Goal: Information Seeking & Learning: Learn about a topic

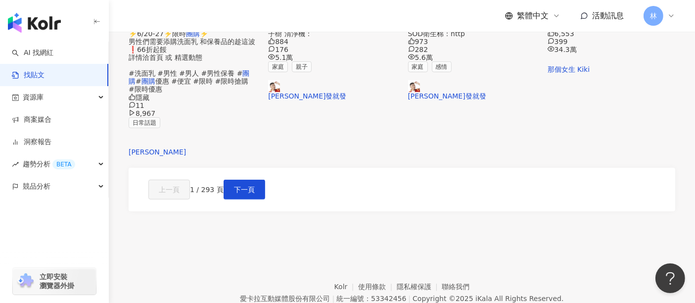
scroll to position [536, 0]
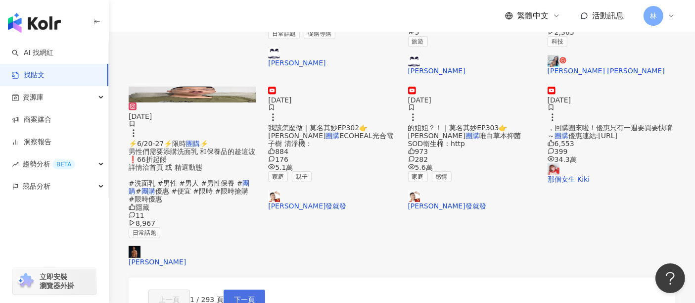
click at [255, 295] on span "下一頁" at bounding box center [244, 299] width 21 height 8
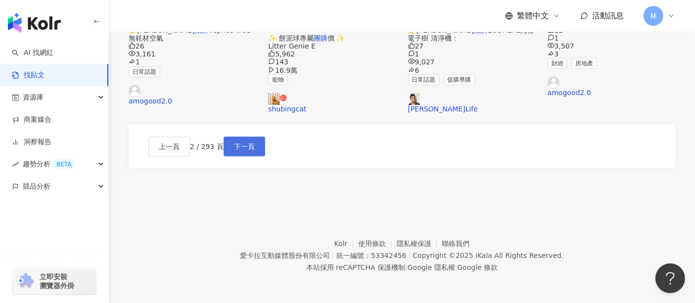
click at [255, 150] on span "下一頁" at bounding box center [244, 146] width 21 height 8
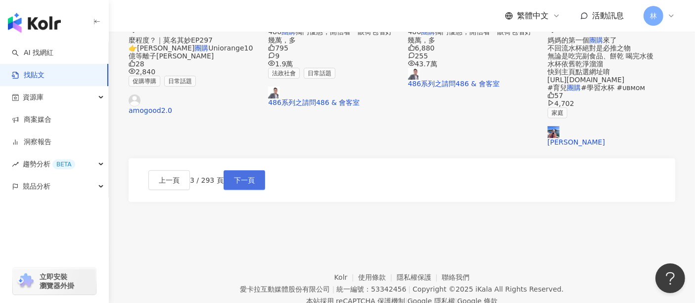
click at [255, 184] on span "下一頁" at bounding box center [244, 180] width 21 height 8
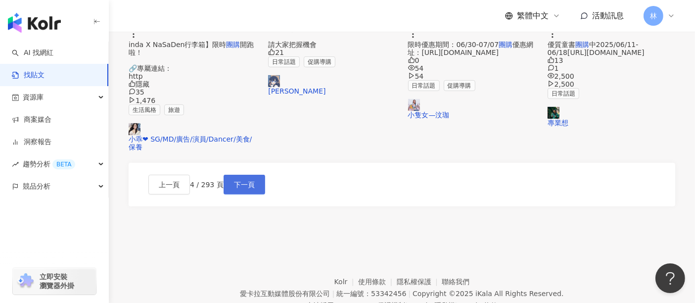
click at [255, 188] on span "下一頁" at bounding box center [244, 184] width 21 height 8
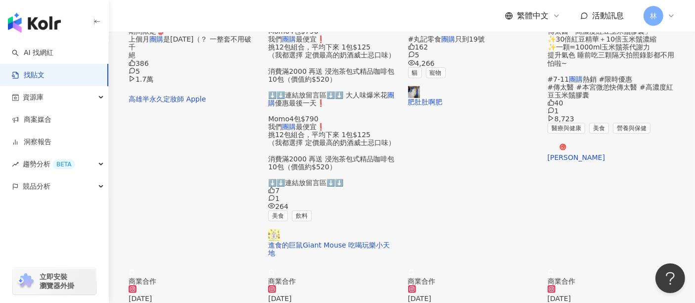
scroll to position [541, 0]
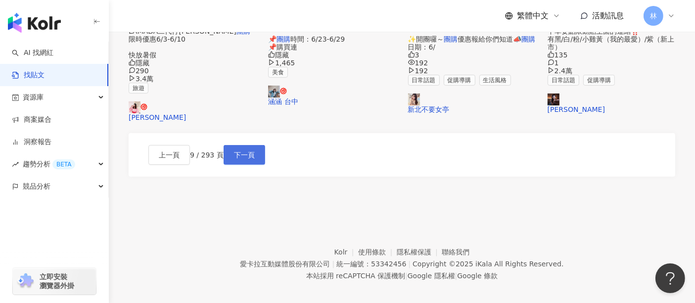
scroll to position [536, 0]
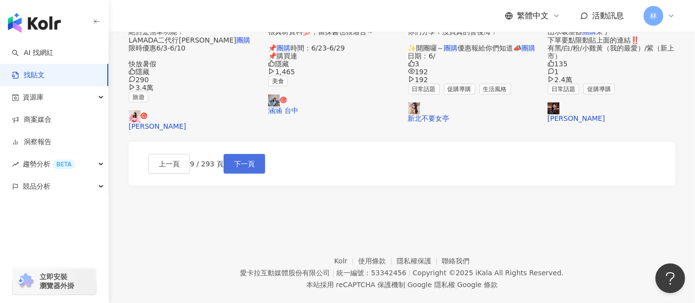
click at [255, 168] on span "下一頁" at bounding box center [244, 164] width 21 height 8
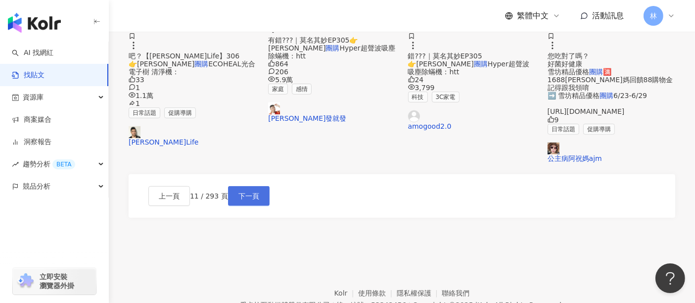
click at [259, 200] on span "下一頁" at bounding box center [248, 196] width 21 height 8
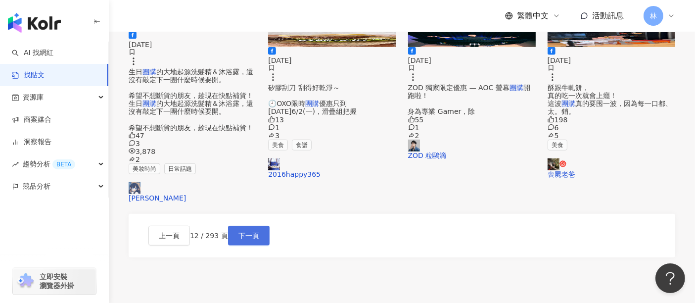
click at [259, 239] on span "下一頁" at bounding box center [248, 235] width 21 height 8
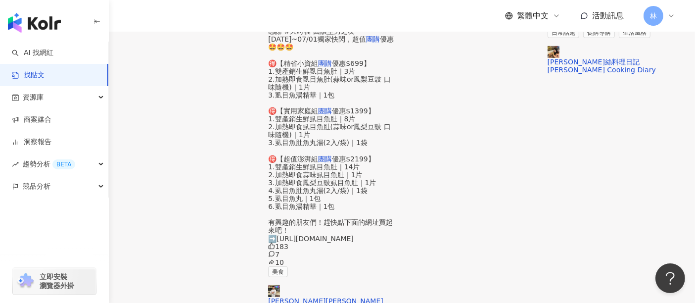
scroll to position [551, 0]
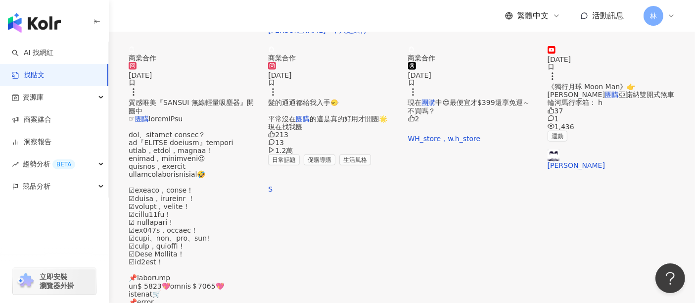
scroll to position [536, 0]
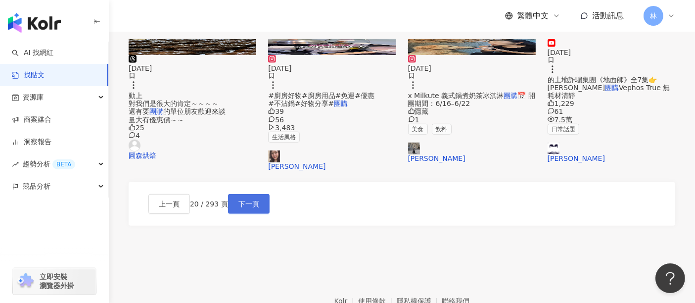
click at [259, 208] on span "下一頁" at bounding box center [248, 204] width 21 height 8
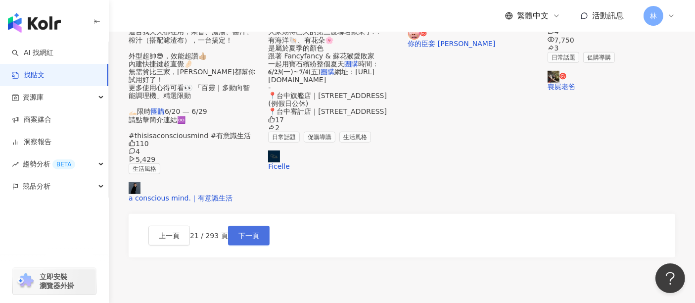
click at [259, 239] on span "下一頁" at bounding box center [248, 235] width 21 height 8
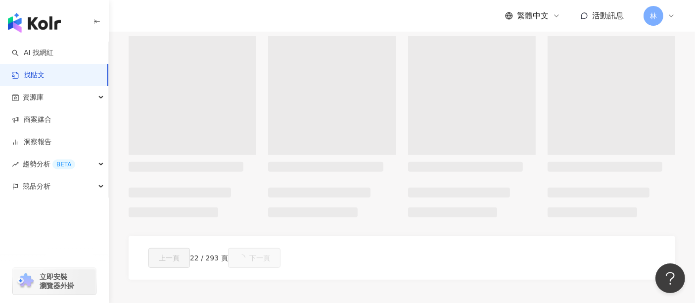
click at [270, 255] on span "下一頁" at bounding box center [259, 258] width 21 height 8
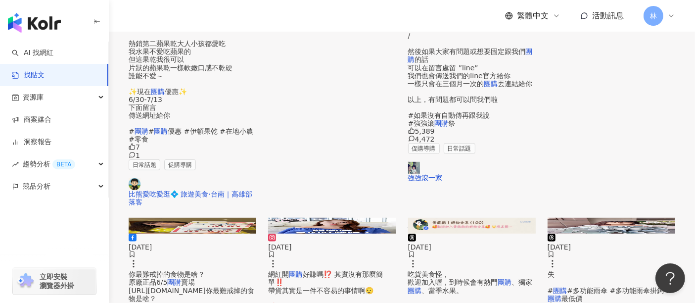
scroll to position [545, 0]
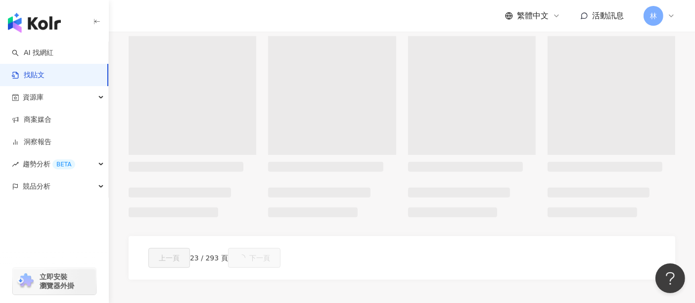
click at [280, 255] on button "下一頁" at bounding box center [254, 258] width 52 height 20
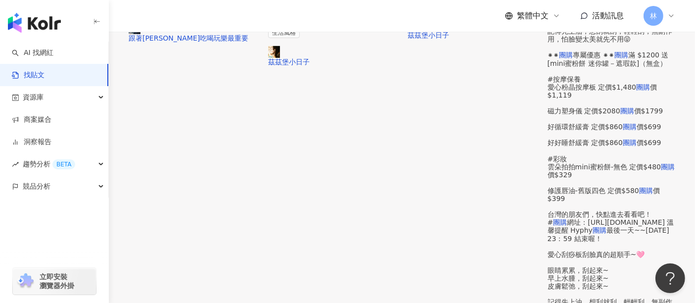
scroll to position [536, 0]
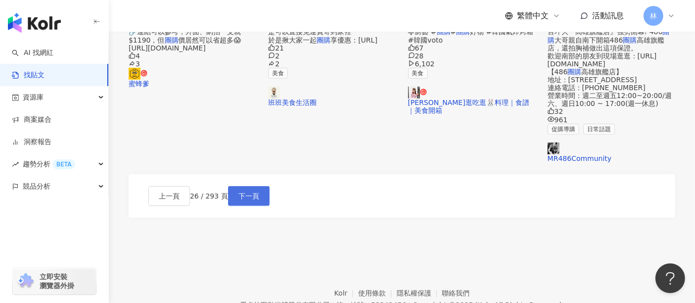
click at [259, 200] on span "下一頁" at bounding box center [248, 196] width 21 height 8
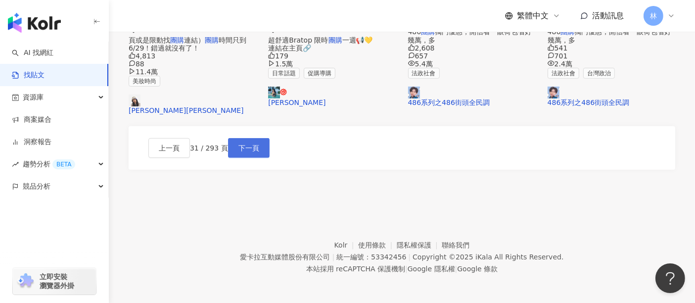
click at [269, 158] on button "下一頁" at bounding box center [249, 148] width 42 height 20
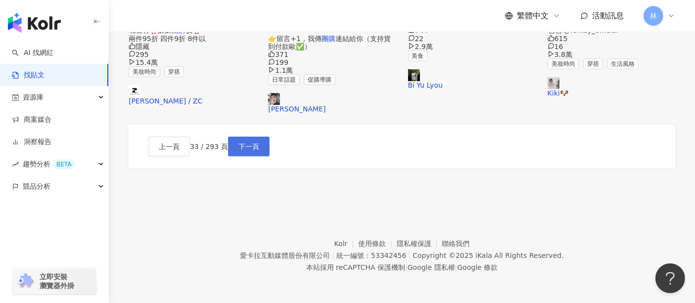
click at [259, 150] on span "下一頁" at bounding box center [248, 146] width 21 height 8
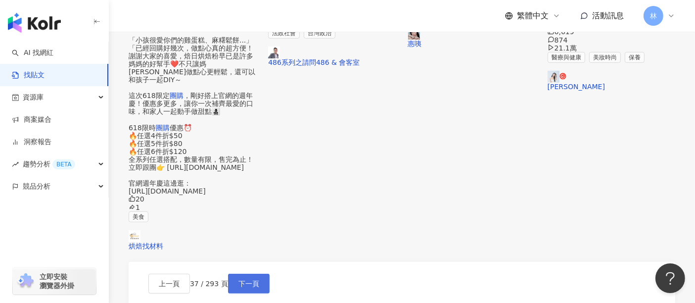
click at [259, 279] on span "下一頁" at bounding box center [248, 283] width 21 height 8
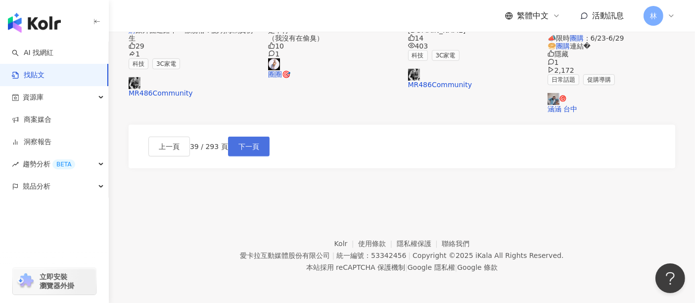
click at [259, 150] on span "下一頁" at bounding box center [248, 146] width 21 height 8
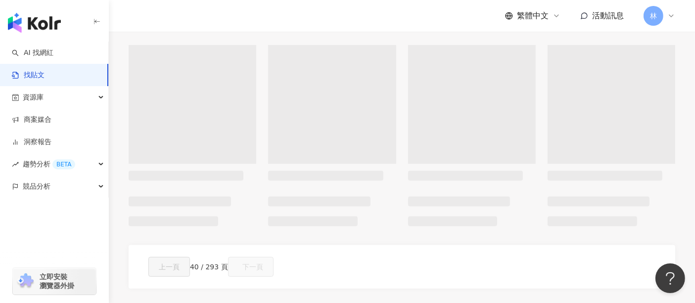
scroll to position [545, 0]
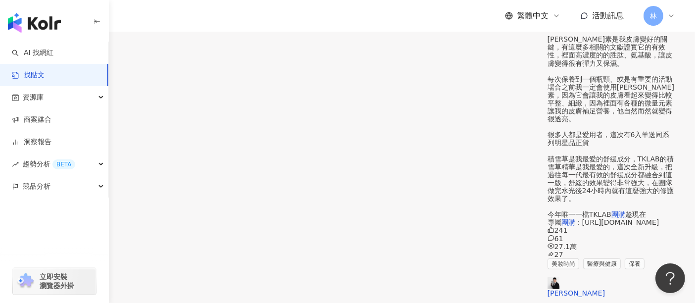
scroll to position [551, 0]
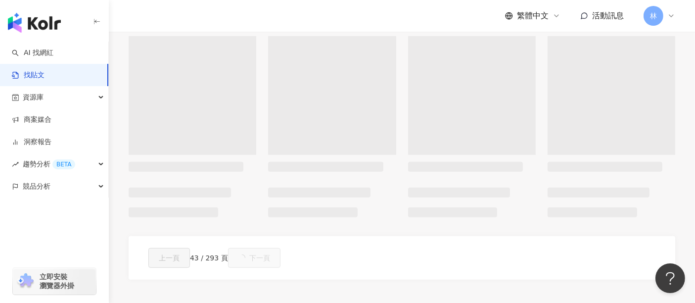
click at [270, 256] on span "下一頁" at bounding box center [259, 258] width 21 height 8
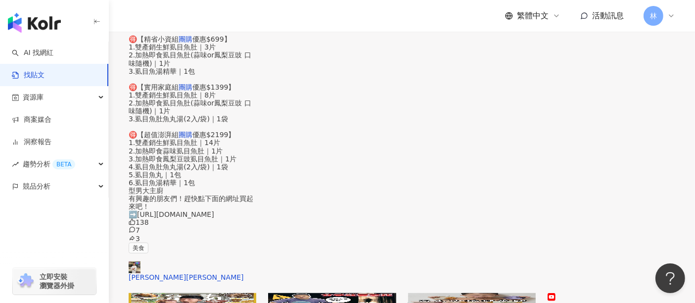
scroll to position [536, 0]
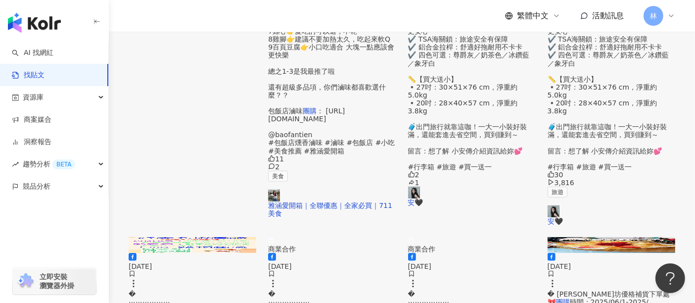
scroll to position [541, 0]
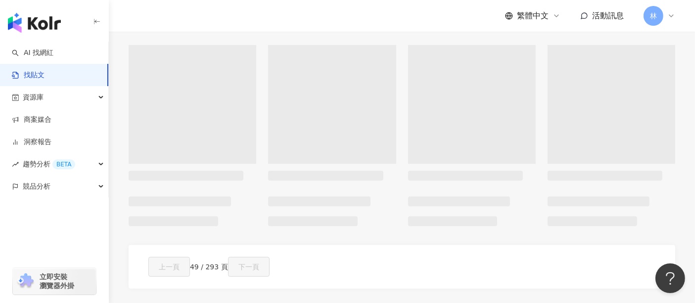
scroll to position [545, 0]
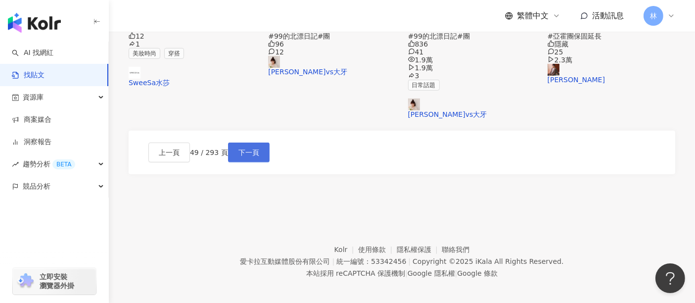
click at [259, 156] on span "下一頁" at bounding box center [248, 152] width 21 height 8
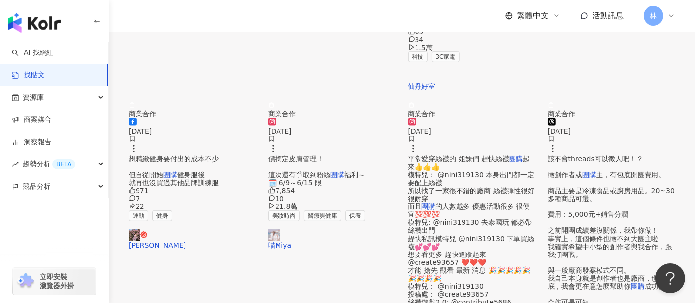
scroll to position [536, 0]
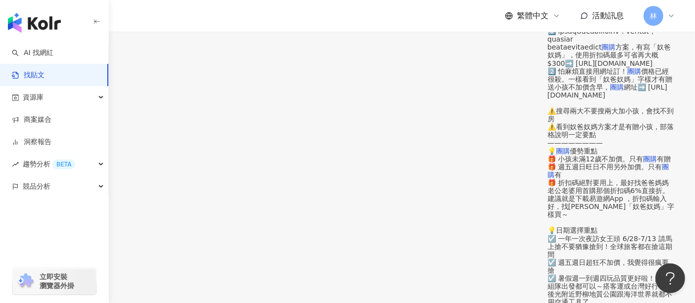
scroll to position [541, 0]
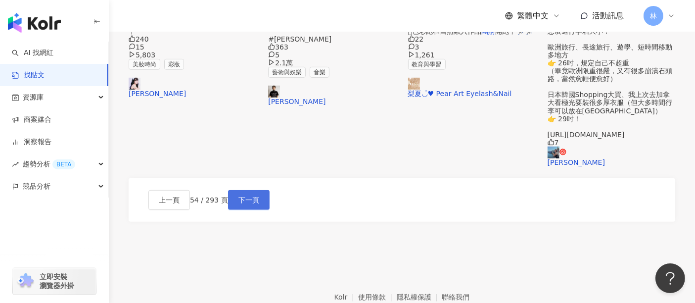
scroll to position [536, 0]
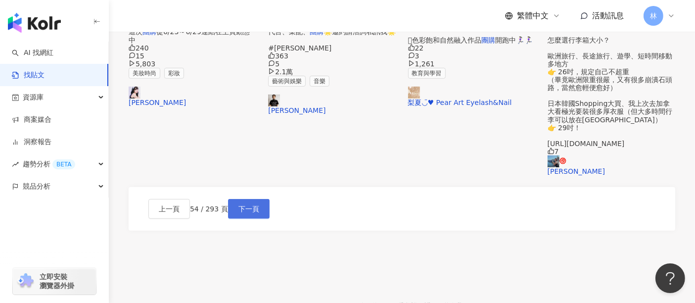
click at [259, 213] on span "下一頁" at bounding box center [248, 209] width 21 height 8
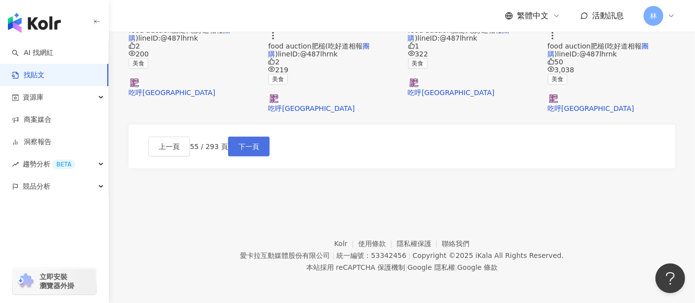
click at [259, 150] on span "下一頁" at bounding box center [248, 146] width 21 height 8
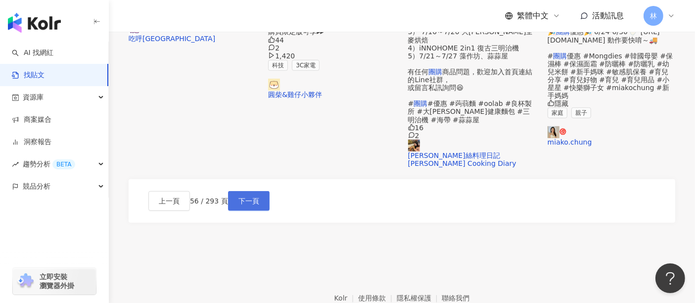
click at [259, 205] on span "下一頁" at bounding box center [248, 201] width 21 height 8
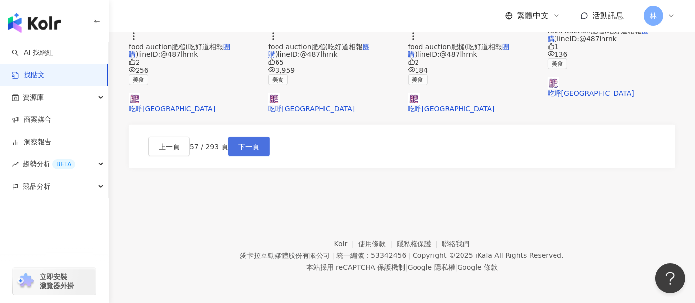
click at [259, 150] on span "下一頁" at bounding box center [248, 146] width 21 height 8
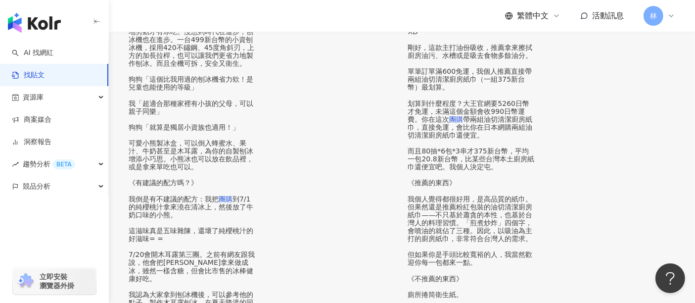
scroll to position [551, 0]
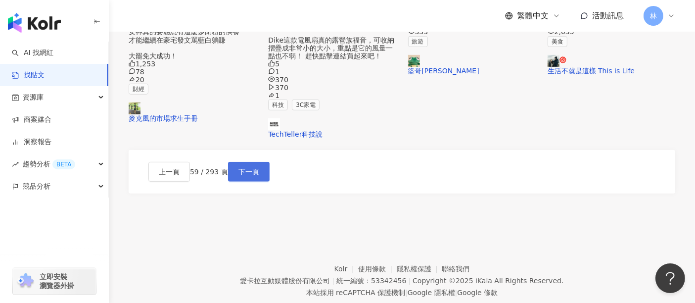
click at [259, 175] on span "下一頁" at bounding box center [248, 172] width 21 height 8
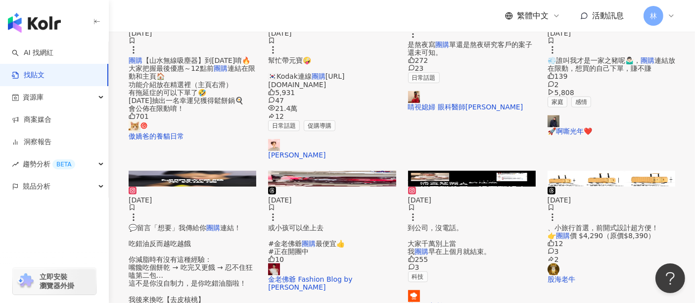
scroll to position [646, 0]
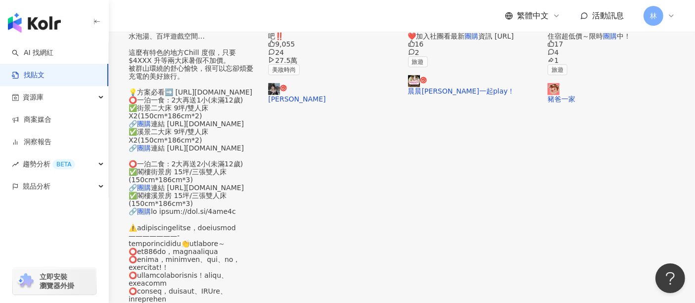
scroll to position [604, 0]
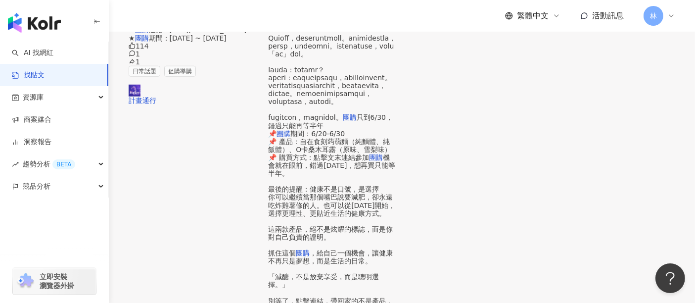
scroll to position [659, 0]
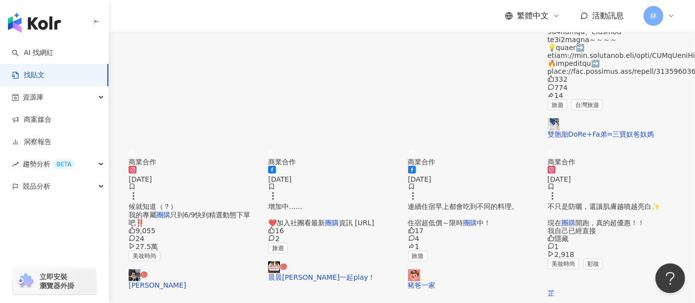
scroll to position [644, 0]
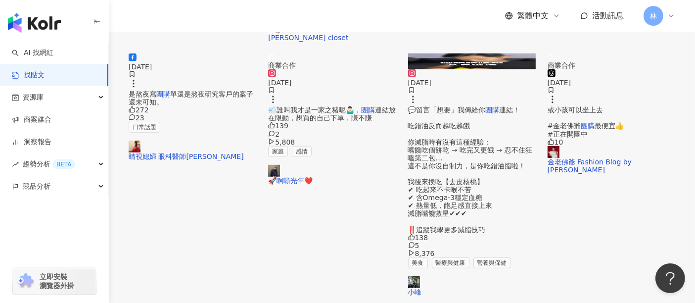
scroll to position [584, 0]
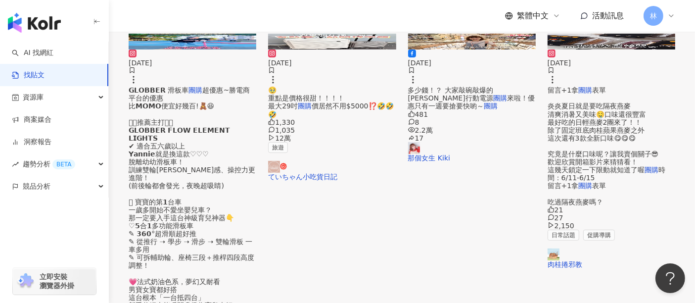
scroll to position [310, 0]
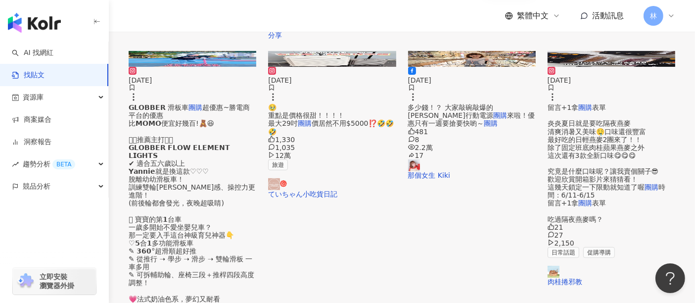
click at [596, 67] on img at bounding box center [611, 59] width 128 height 16
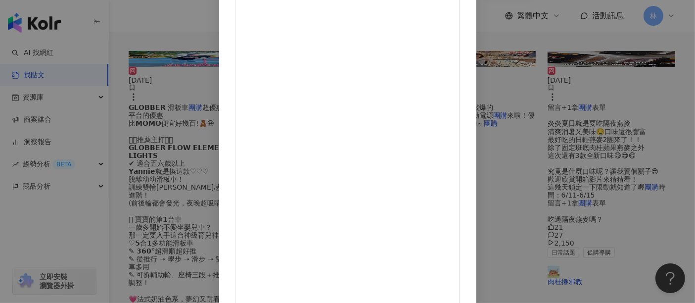
scroll to position [140, 0]
click at [645, 98] on div "肉桂捲邪教 [DATE] 留言+1拿團購表單 炎炎夏日就是要吃隔夜燕麥 清爽消暑又美味🤤口味還很豐富 最好吃的日輕燕麥2團來了！！ 除了固定班底肉桂蘋果燕麥之…" at bounding box center [347, 151] width 695 height 303
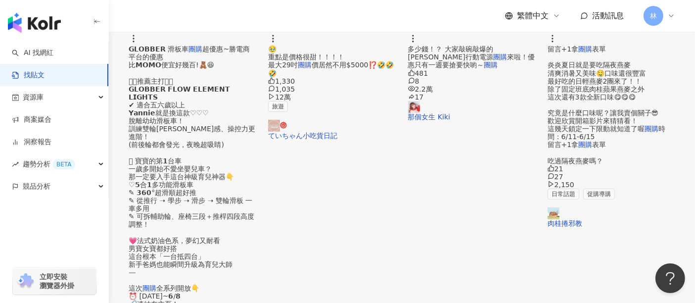
scroll to position [475, 0]
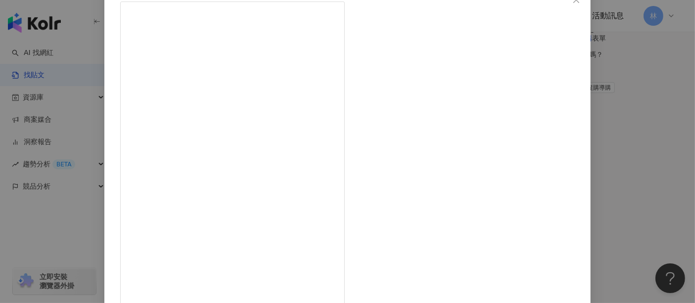
scroll to position [159, 0]
click at [609, 156] on div "Jenny2.0 [DATE] 🌊 久違地來跟大家分享一款讓人瞬間打開感官世界的 「幸福助力好物」——✨增量瑪卡熱感精華液，又稱「海王瓶」✨ 內含卡瓦胡椒根萃…" at bounding box center [347, 151] width 695 height 303
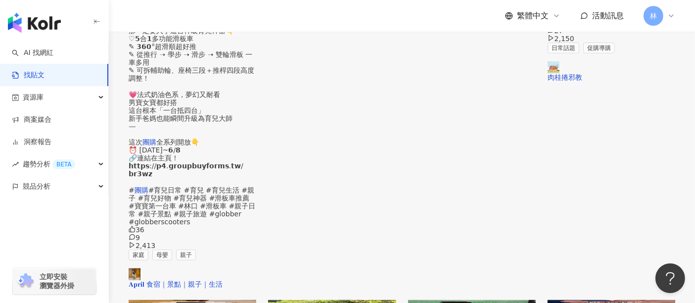
scroll to position [529, 0]
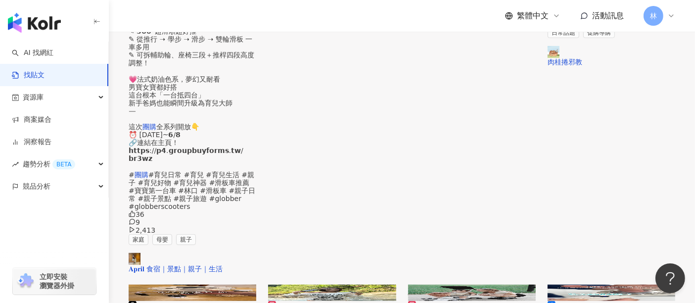
click at [487, 284] on img at bounding box center [472, 292] width 128 height 16
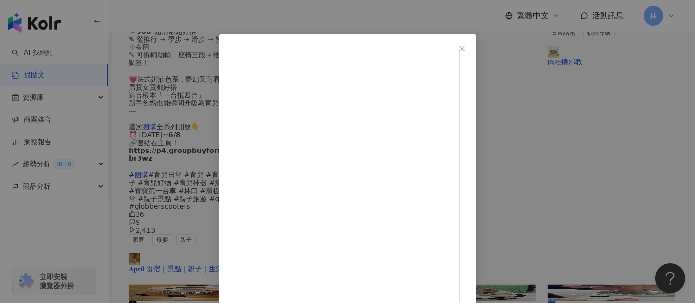
scroll to position [0, 0]
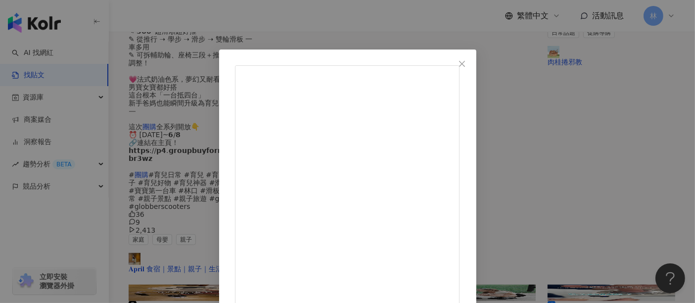
click at [617, 133] on div "芳 [DATE] 隱藏 25 查看原始貼文" at bounding box center [347, 151] width 695 height 303
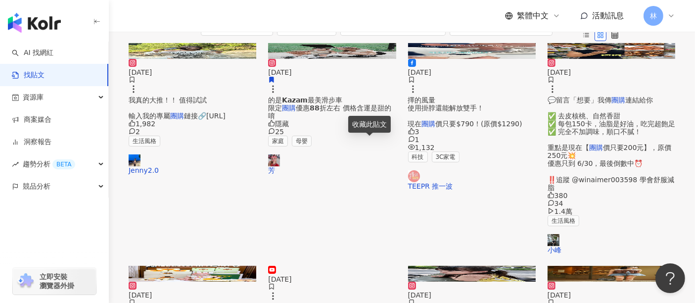
scroll to position [110, 0]
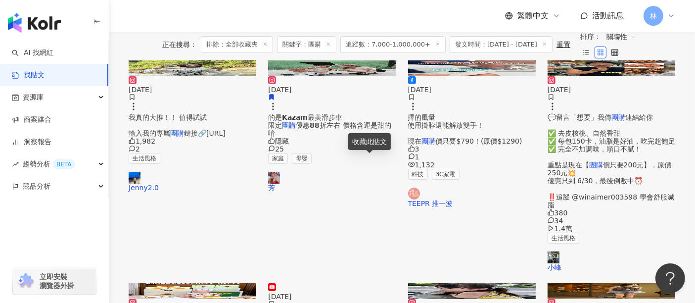
click at [622, 76] on img at bounding box center [611, 68] width 128 height 16
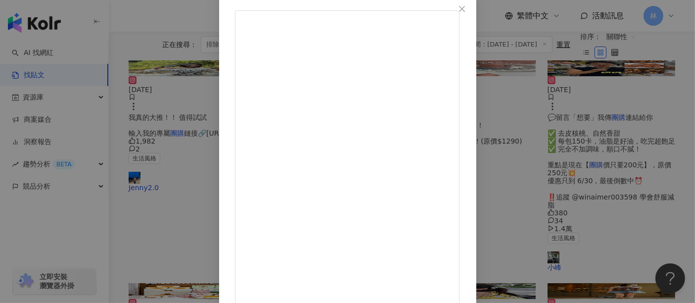
scroll to position [0, 0]
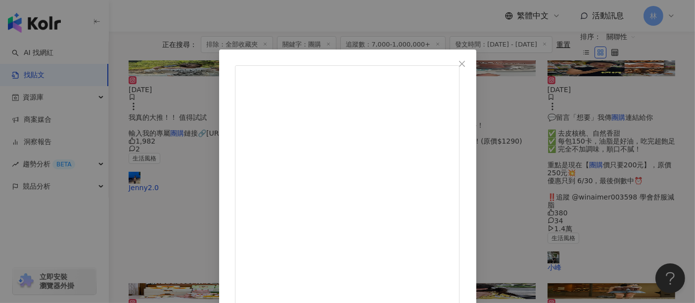
click at [601, 159] on div "小峰 [DATE] 💬留言「想要」我傳團購連結給你 ✅ 去皮核桃、自然香甜 ✅ 每包150卡，油脂是好油，吃完超飽足 ✅ 完全不加調味，順口不膩！ 重點是現在…" at bounding box center [347, 151] width 695 height 303
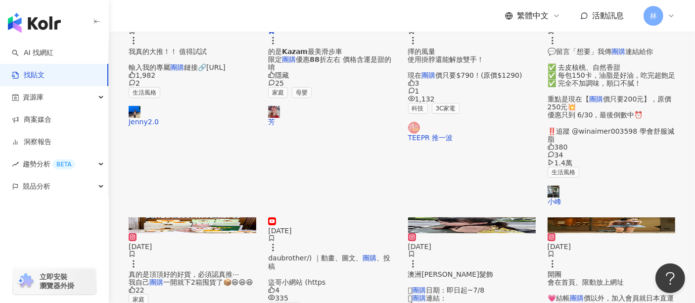
scroll to position [274, 0]
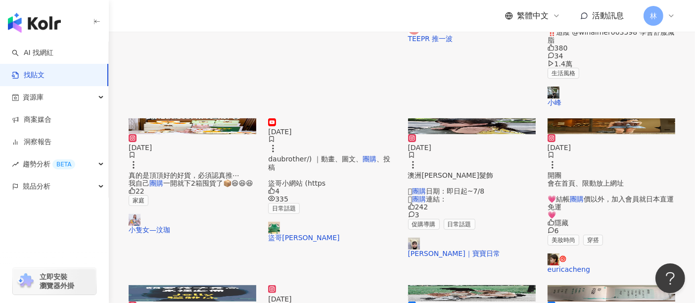
click at [319, 118] on img at bounding box center [332, 118] width 128 height 0
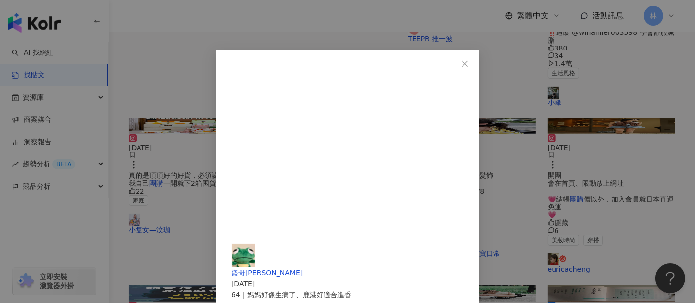
scroll to position [219, 0]
click at [630, 156] on div "盜哥Daubro [DATE] 64｜媽媽好像生病了、鹿港好適合進香 4 335 查看原始貼文" at bounding box center [347, 151] width 695 height 303
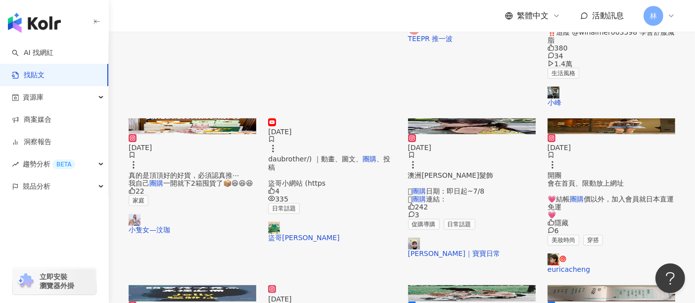
click at [494, 129] on img at bounding box center [472, 126] width 128 height 16
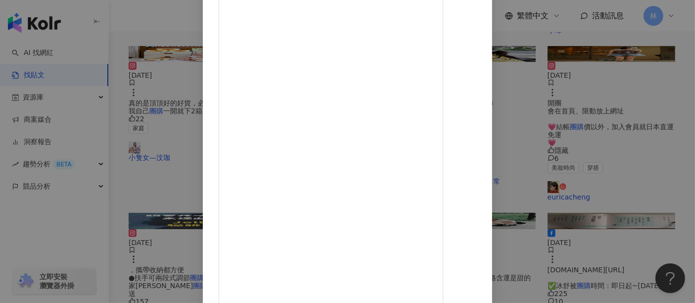
scroll to position [384, 0]
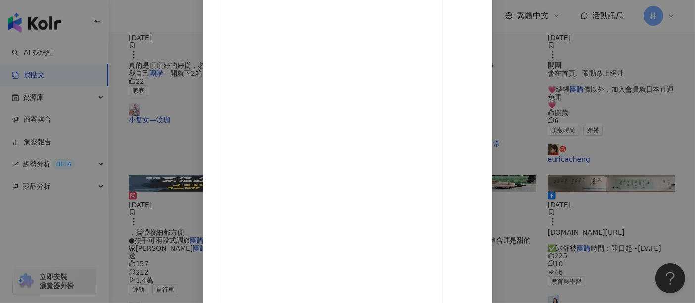
click at [598, 143] on div "[PERSON_NAME]｜寶寶日常 [DATE] 242 3 查看原始貼文" at bounding box center [347, 151] width 695 height 303
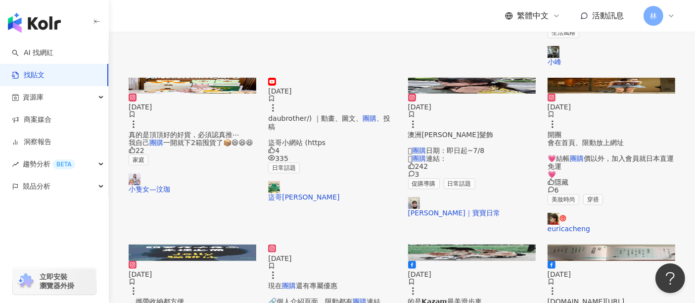
scroll to position [329, 0]
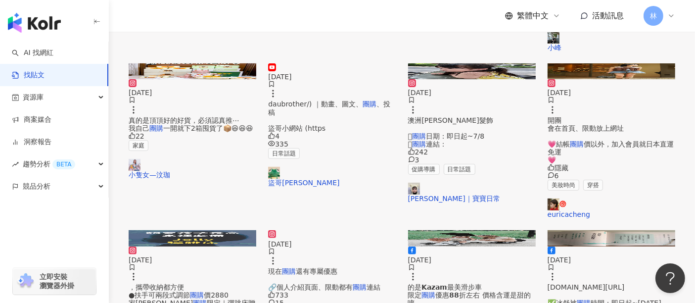
click at [610, 79] on img at bounding box center [611, 71] width 128 height 16
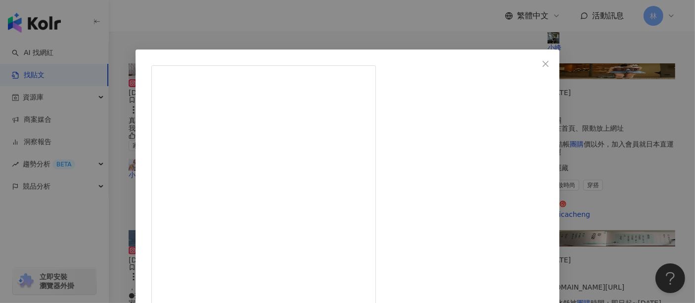
click at [612, 201] on div "euricacheng [DATE] 不穿超過4cm的跟鞋實在有點痛苦 但最近發現尖頭鞋可以延伸比例 就特別愛上了這個鞋型 至少這組照片我給自己過🫡 🔍尖頭金…" at bounding box center [347, 151] width 695 height 303
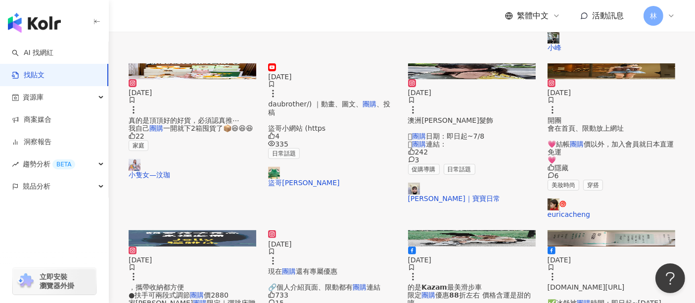
click at [615, 79] on img at bounding box center [611, 71] width 128 height 16
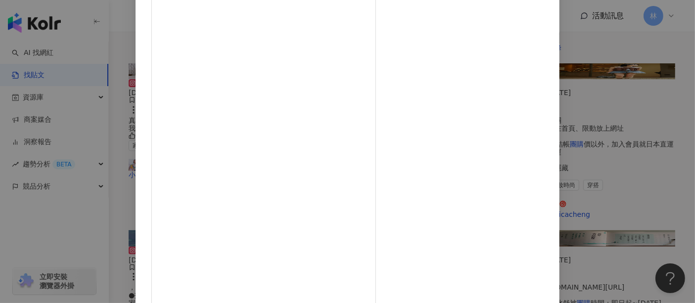
scroll to position [129, 0]
click at [623, 101] on div "euricacheng [DATE] 不穿超過4cm的跟鞋實在有點痛苦 但最近發現尖頭鞋可以延伸比例 就特別愛上了這個鞋型 至少這組照片我給自己過🫡 🔍尖頭金…" at bounding box center [347, 151] width 695 height 303
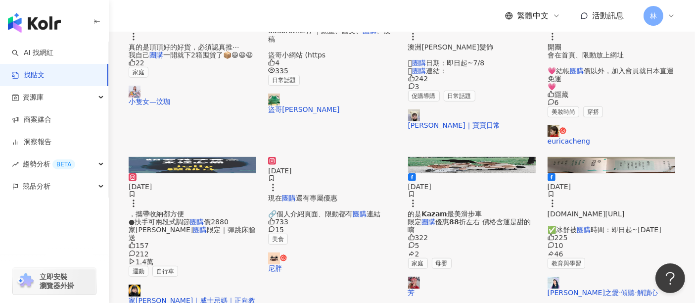
scroll to position [494, 0]
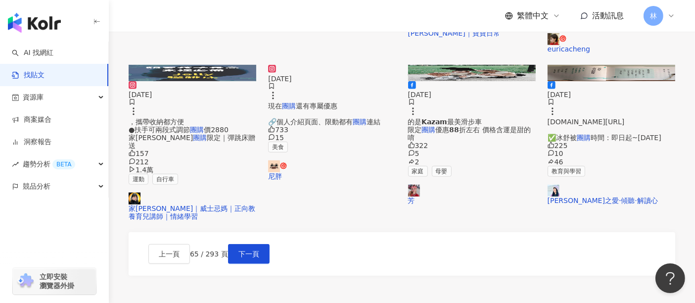
click at [336, 65] on img at bounding box center [332, 65] width 128 height 0
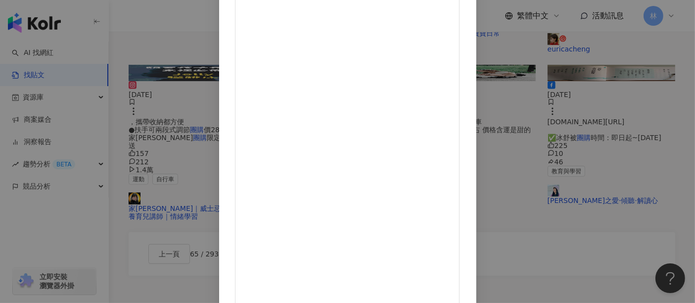
scroll to position [85, 0]
